Goal: Find specific page/section: Find specific page/section

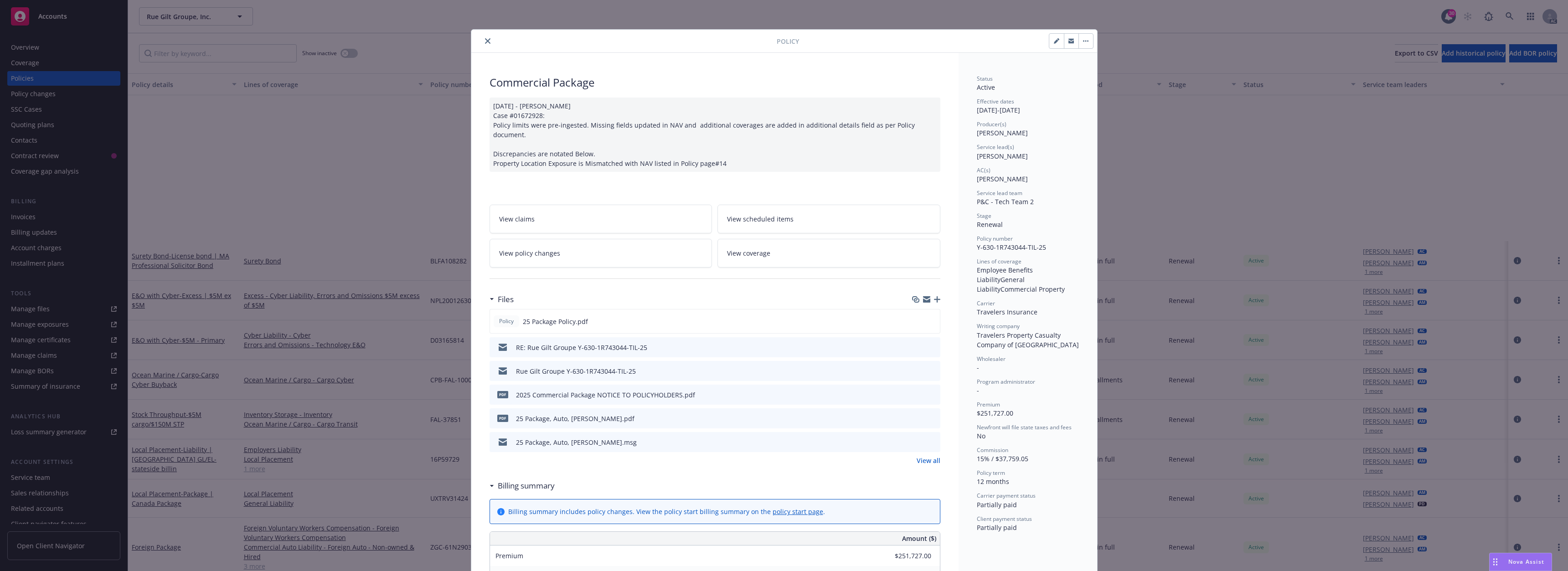
scroll to position [204, 0]
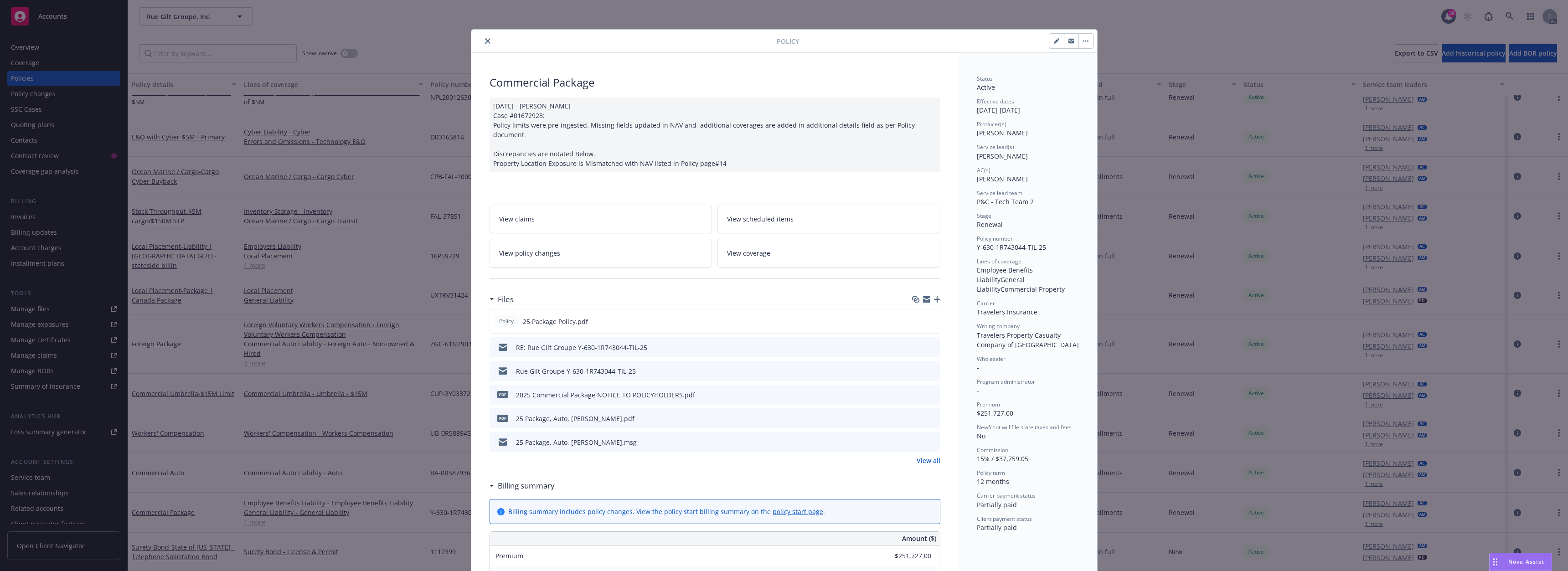
click at [486, 45] on button "close" at bounding box center [487, 41] width 11 height 11
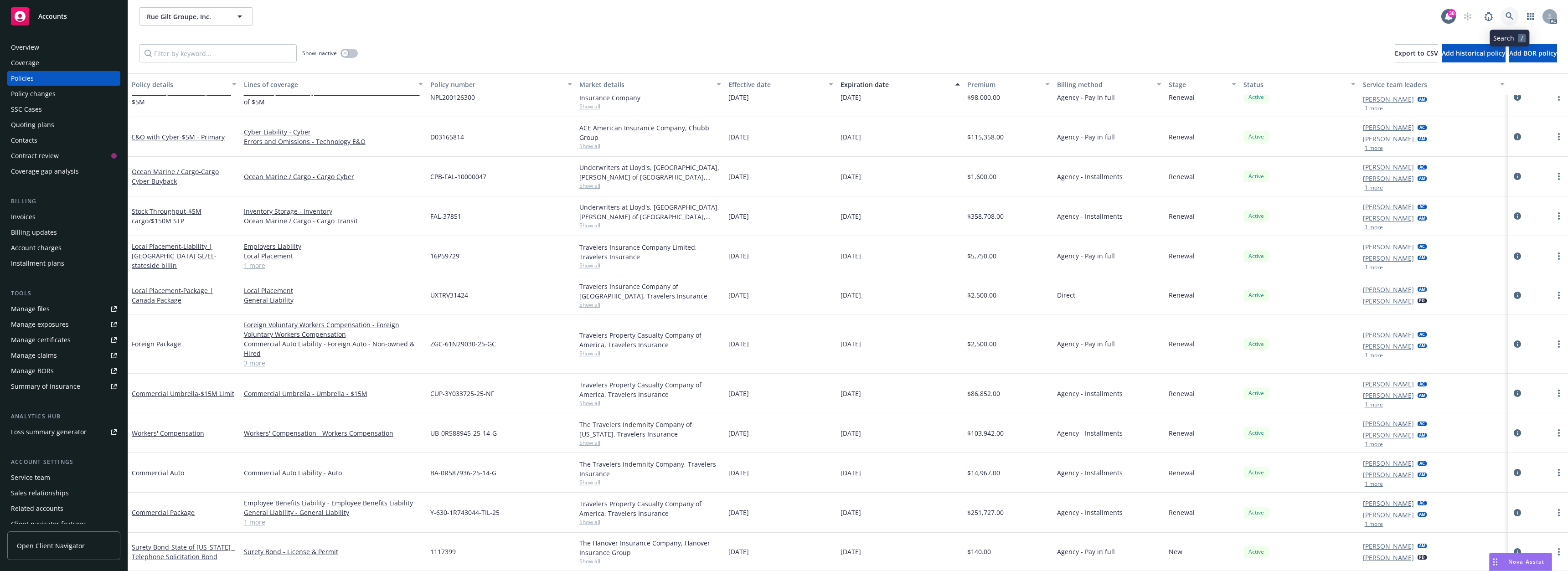
click at [1510, 13] on icon at bounding box center [1510, 16] width 8 height 8
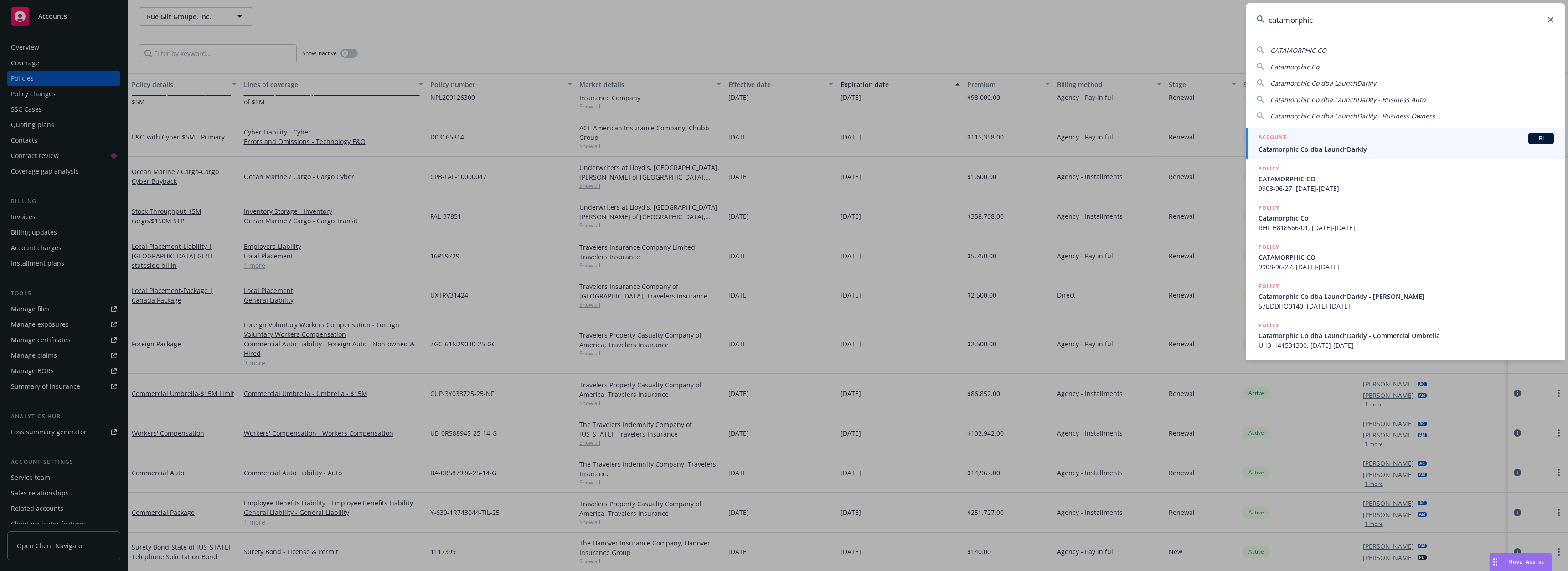
type input "catamorphic"
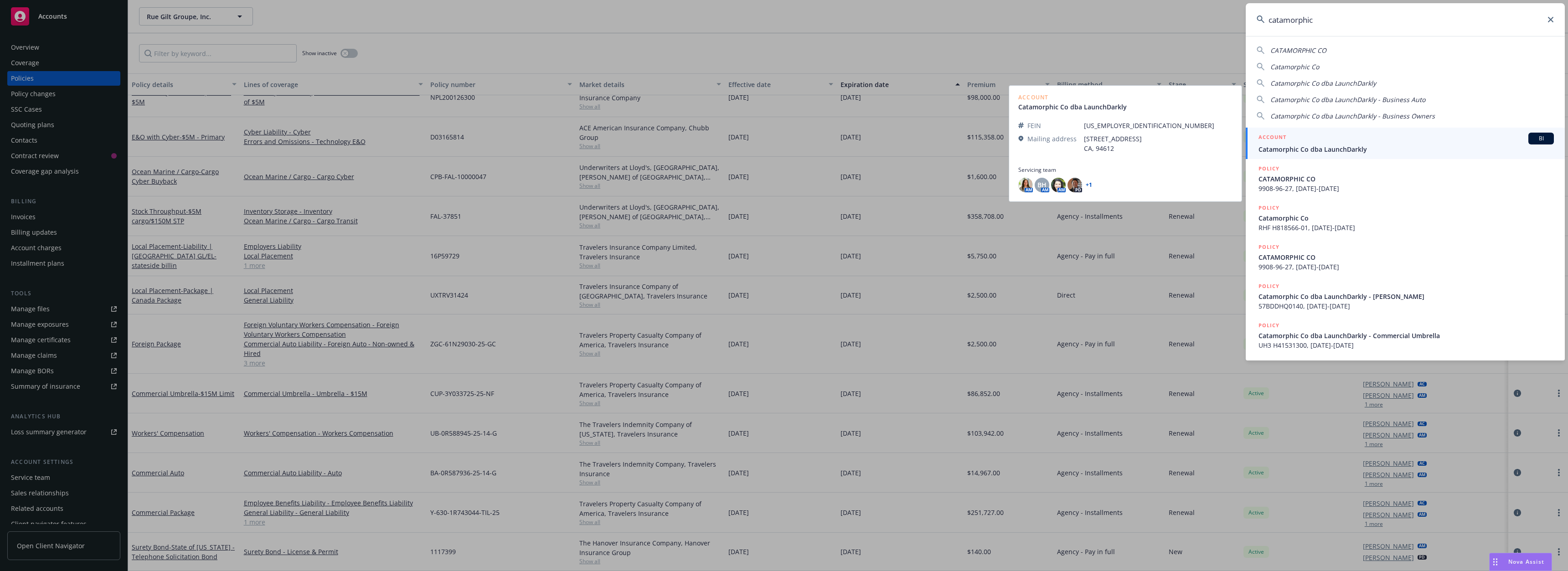
click at [1288, 146] on span "Catamorphic Co dba LaunchDarkly" at bounding box center [1406, 149] width 295 height 9
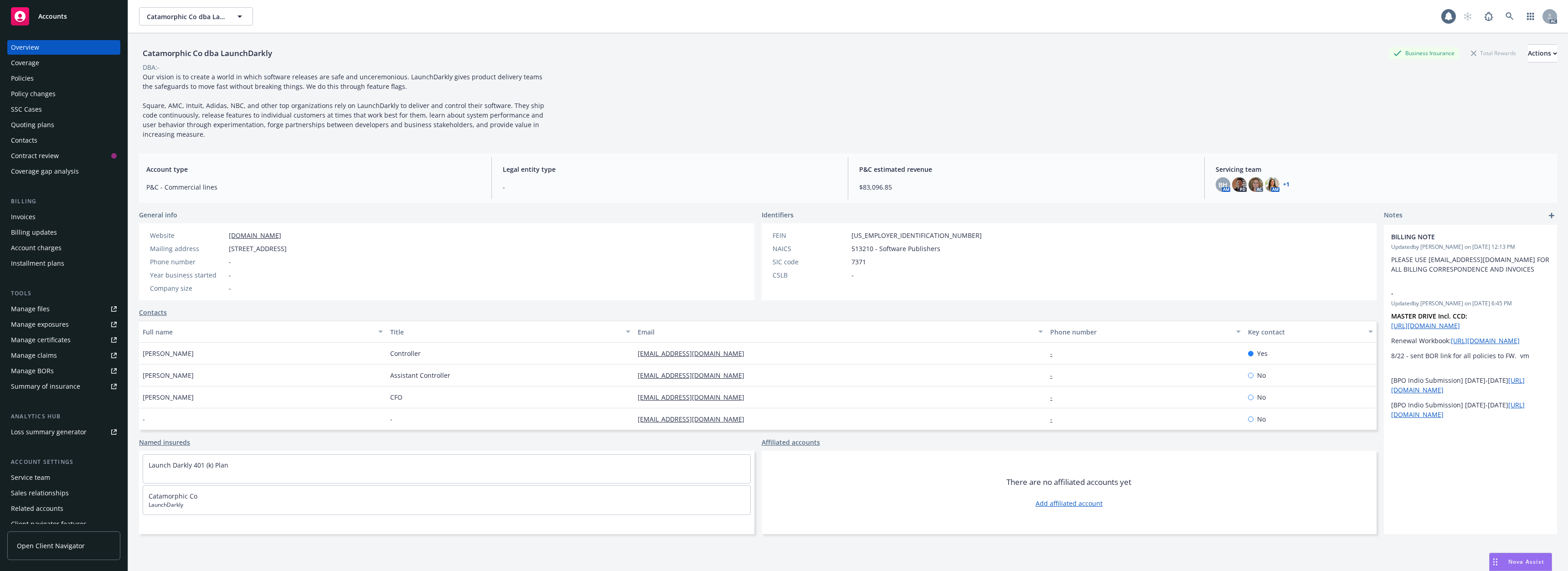
click at [25, 83] on div "Policies" at bounding box center [23, 77] width 23 height 14
